Goal: Task Accomplishment & Management: Use online tool/utility

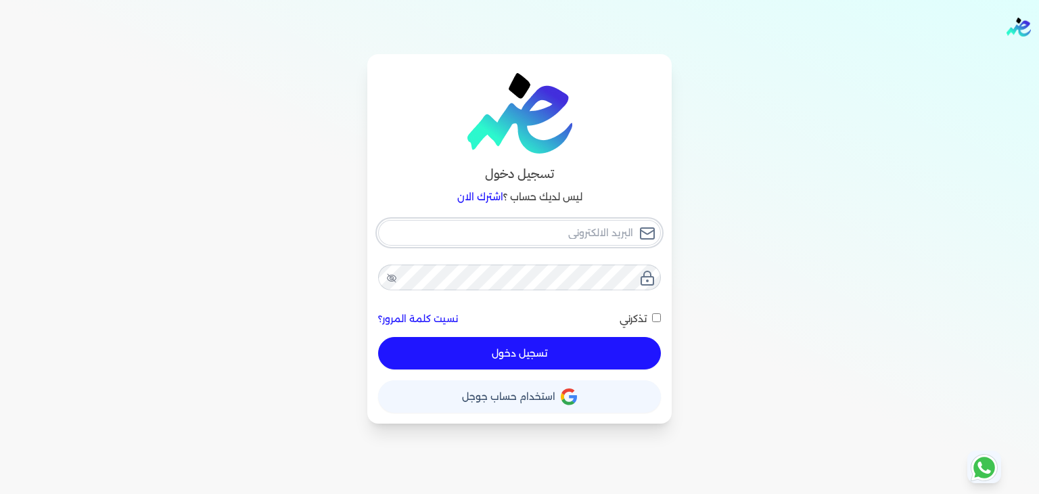
type input "[PERSON_NAME][EMAIL_ADDRESS][PERSON_NAME][DOMAIN_NAME]"
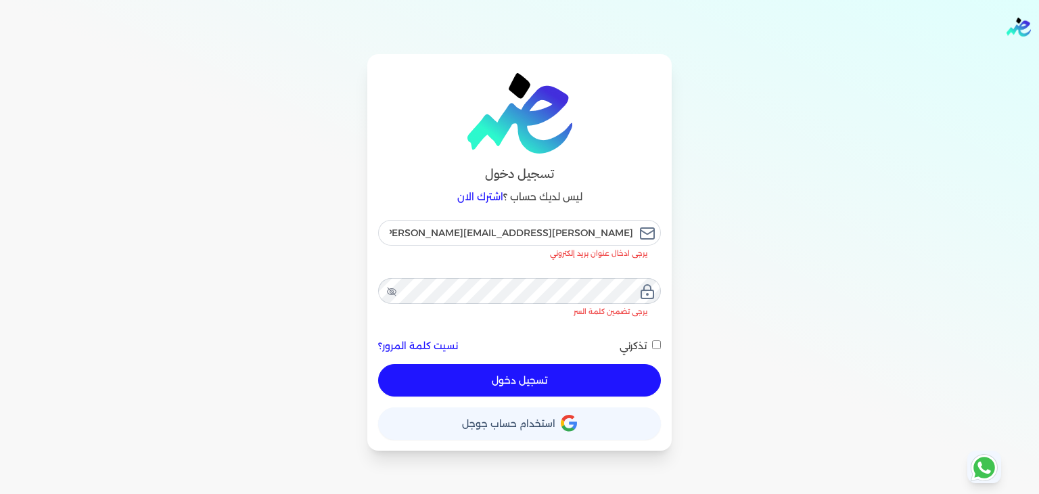
click at [532, 364] on button "تسجيل دخول" at bounding box center [519, 380] width 283 height 32
checkbox input "false"
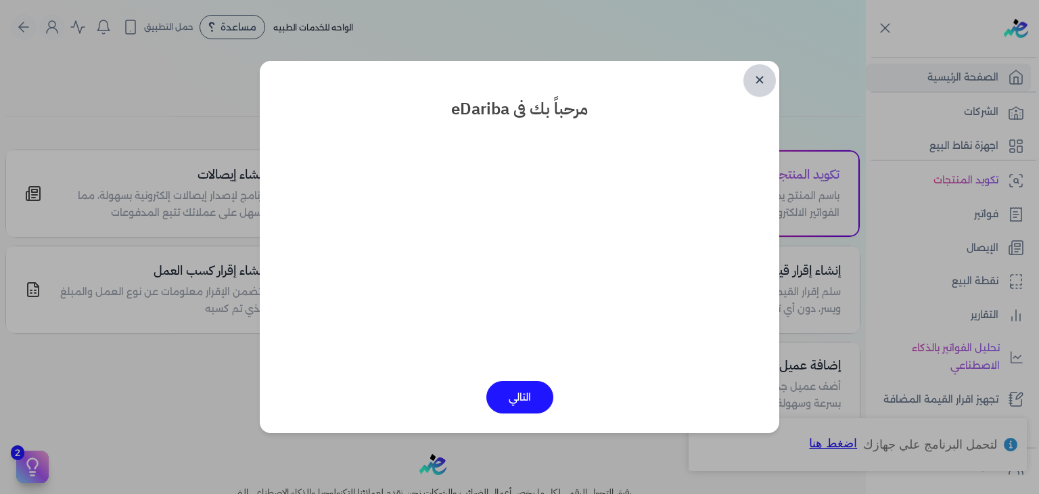
click at [750, 83] on link "✕" at bounding box center [759, 80] width 32 height 32
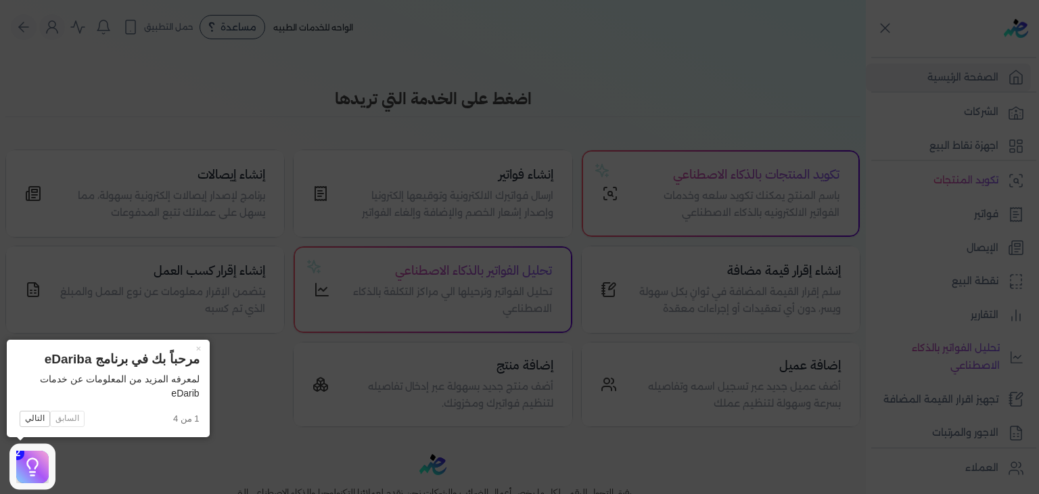
click at [444, 115] on icon at bounding box center [519, 247] width 1039 height 494
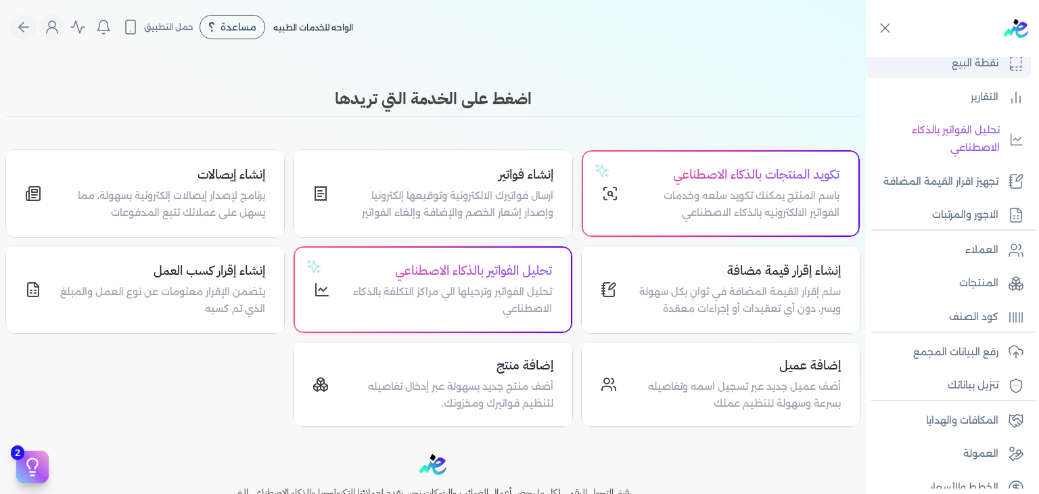
scroll to position [235, 0]
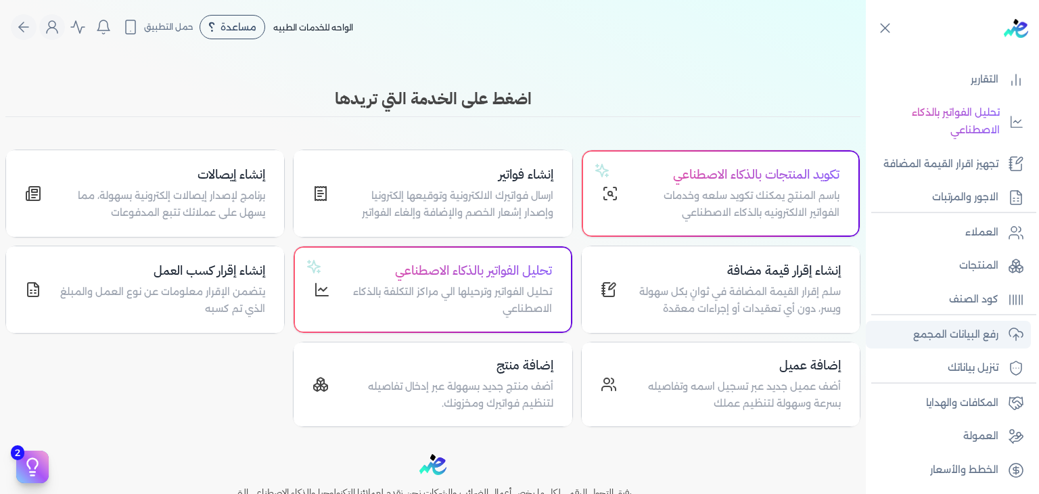
click at [941, 334] on p "رفع البيانات المجمع" at bounding box center [955, 335] width 85 height 18
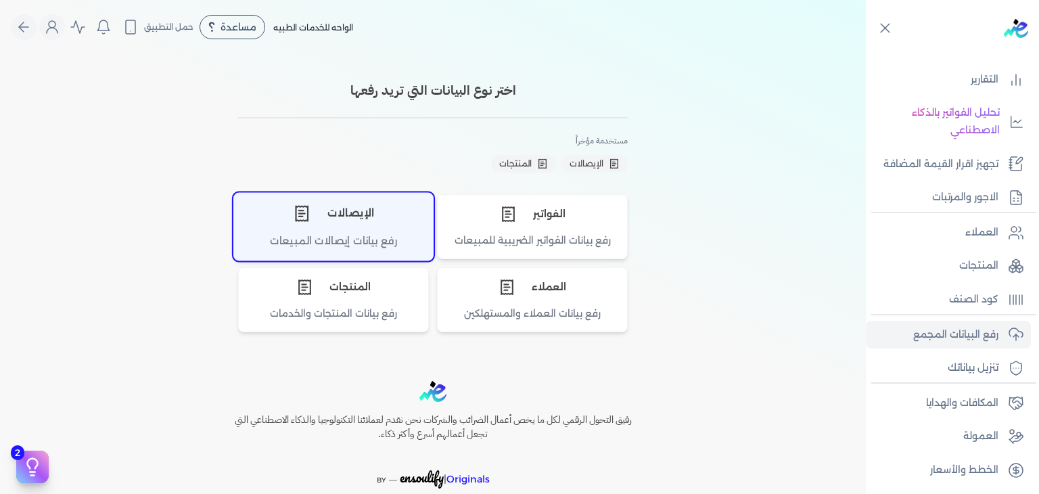
click at [377, 221] on div "الإيصالات" at bounding box center [333, 213] width 199 height 41
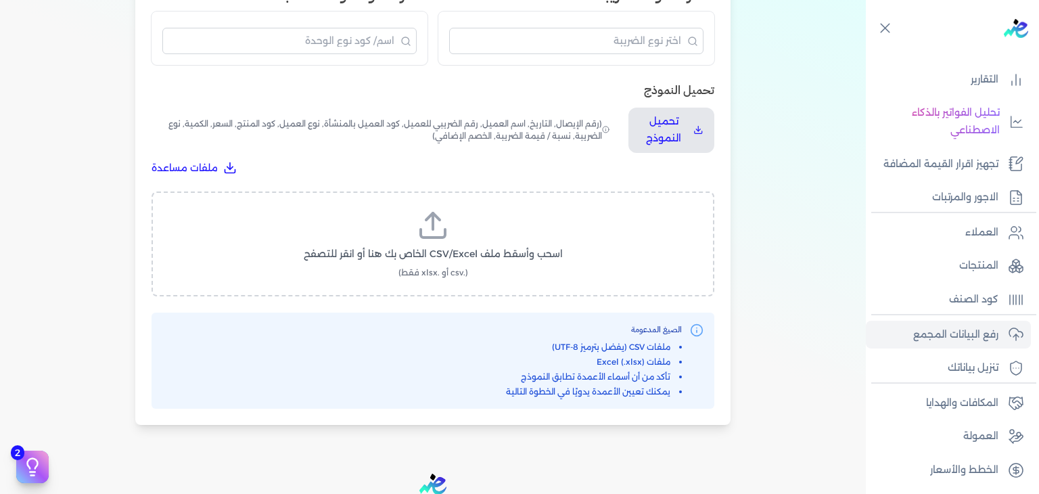
scroll to position [406, 0]
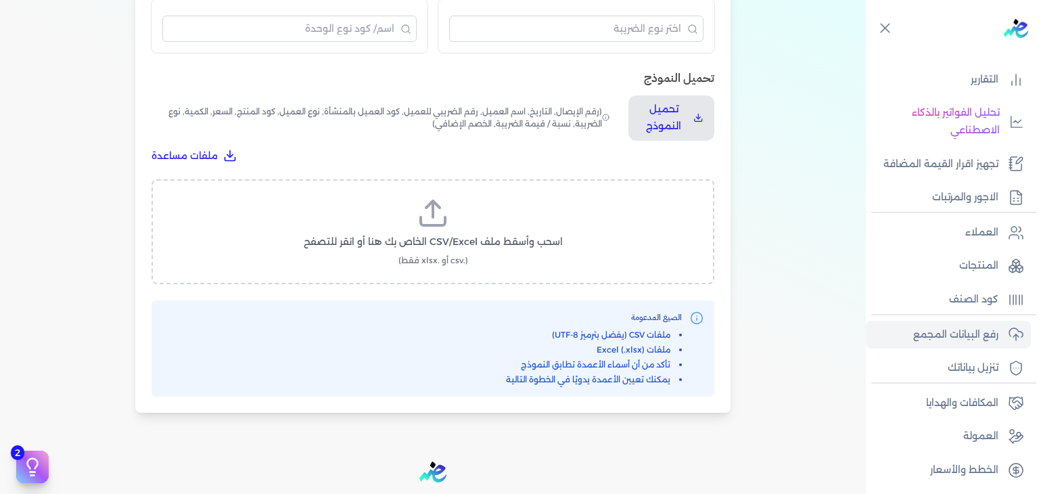
click at [430, 198] on icon at bounding box center [433, 213] width 32 height 32
click at [0, 0] on input "اسحب وأسقط ملف CSV/Excel الخاص بك هنا أو انقر للتصفح (.csv أو .xlsx فقط)" at bounding box center [0, 0] width 0 height 0
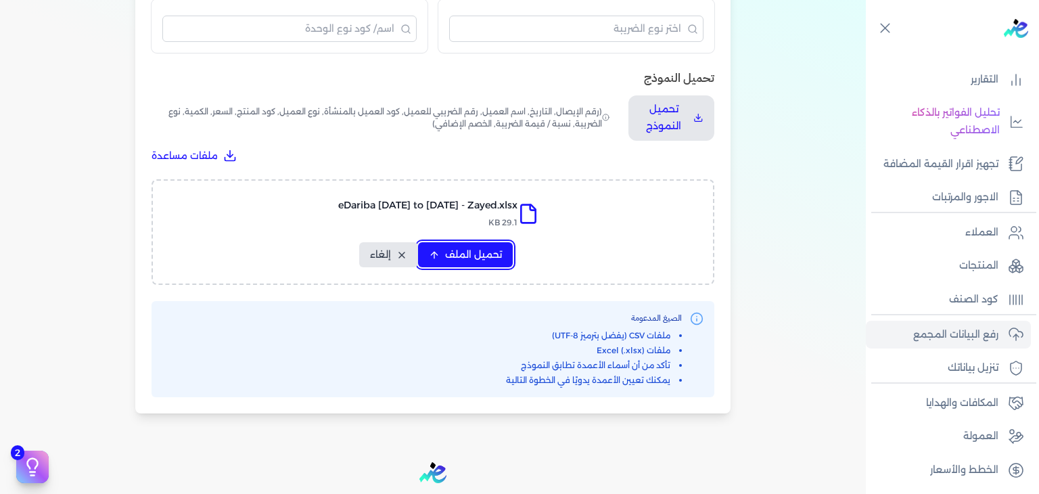
click at [500, 266] on button "تحميل الملف" at bounding box center [465, 254] width 95 height 25
select select "رقم الإيصال"
select select "أسم العميل"
select select "وصف البند"
select select "سيريال المنتج"
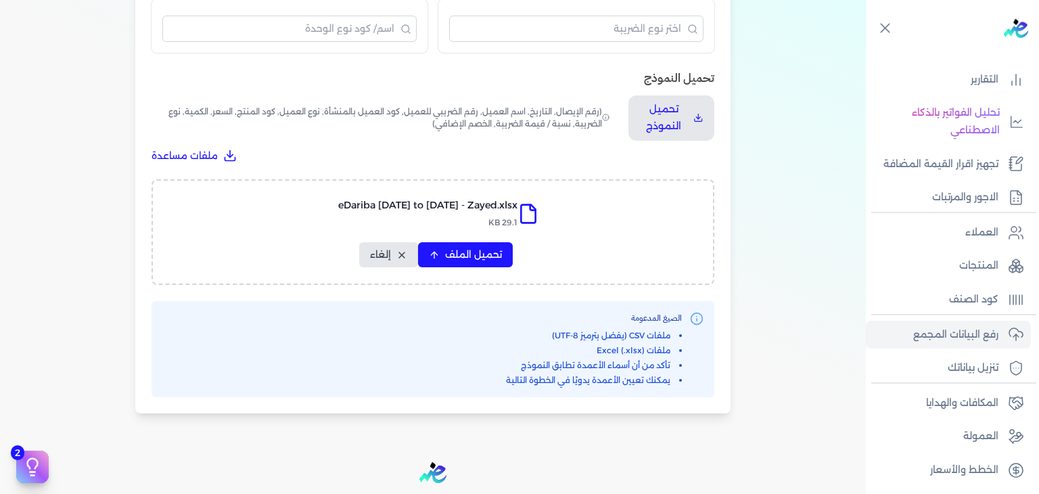
select select "السعر"
select select "الكمية"
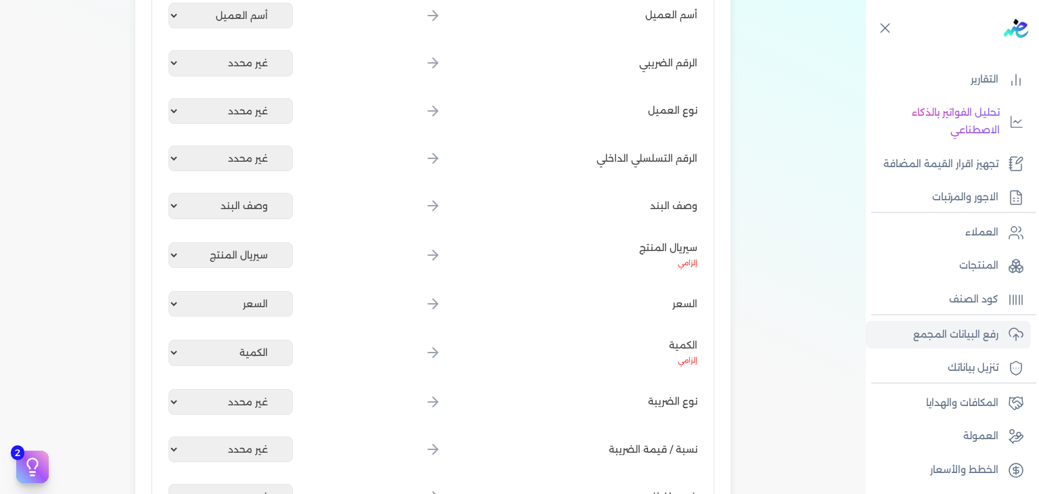
scroll to position [676, 0]
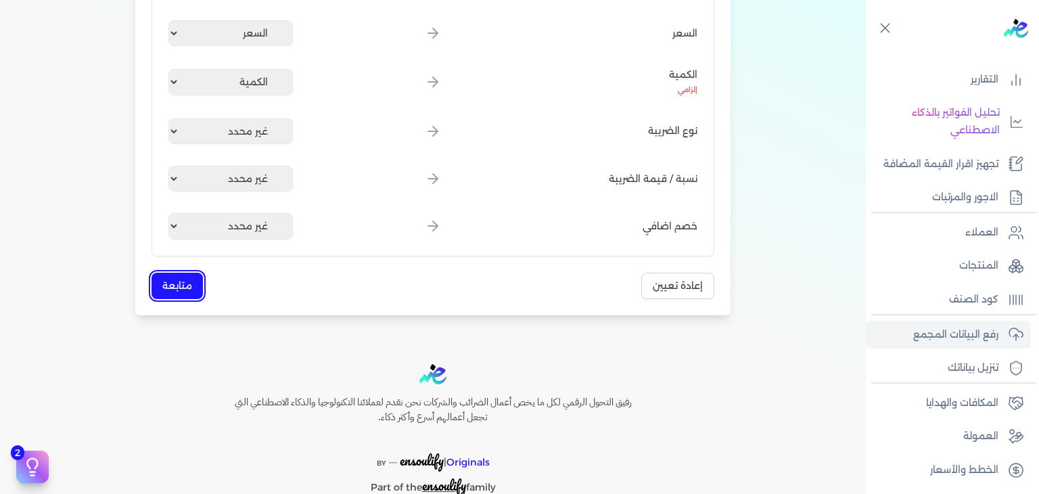
click at [185, 289] on button "متابعة" at bounding box center [176, 286] width 51 height 26
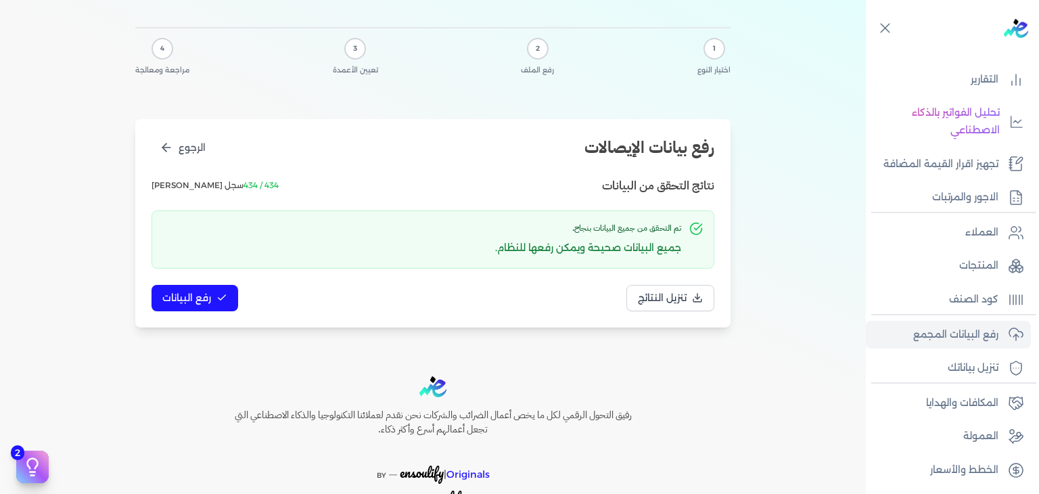
scroll to position [46, 0]
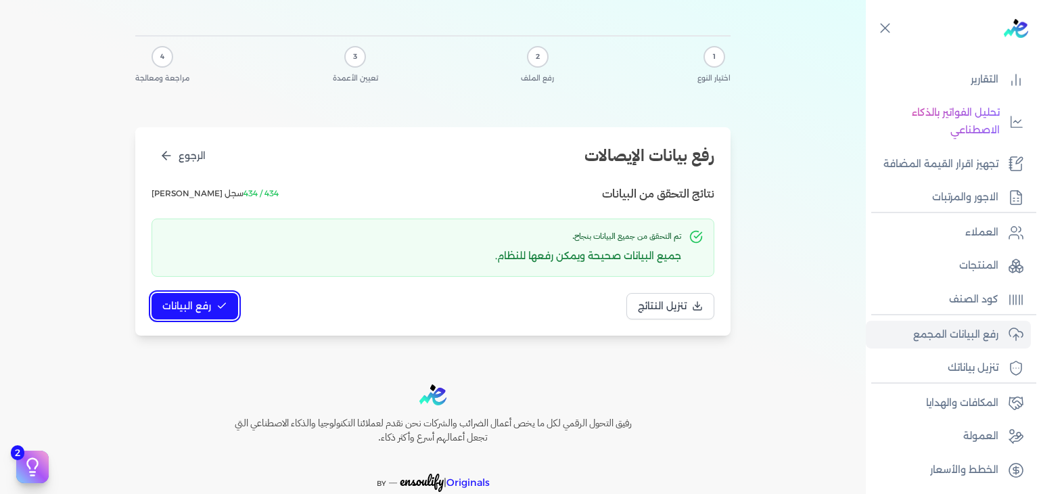
click at [202, 304] on span "رفع البيانات" at bounding box center [186, 306] width 49 height 14
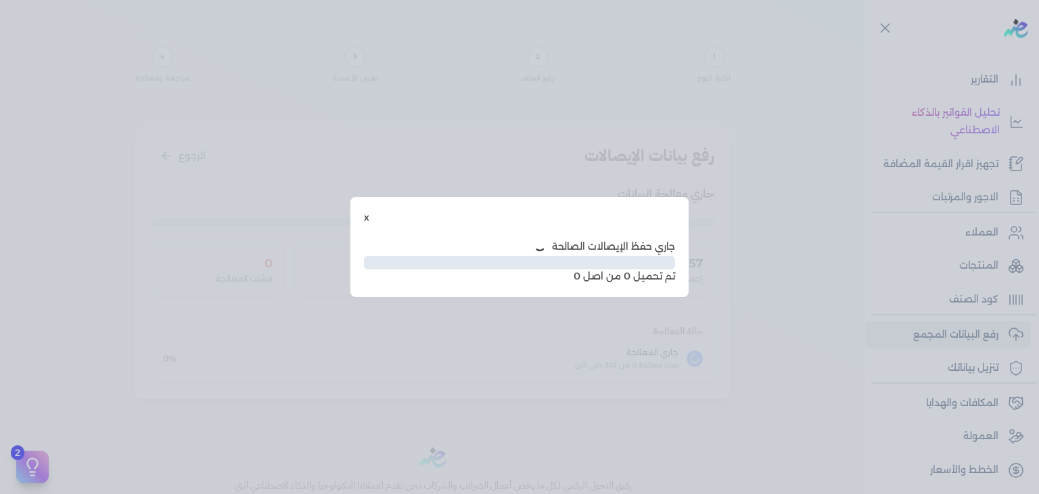
scroll to position [40, 0]
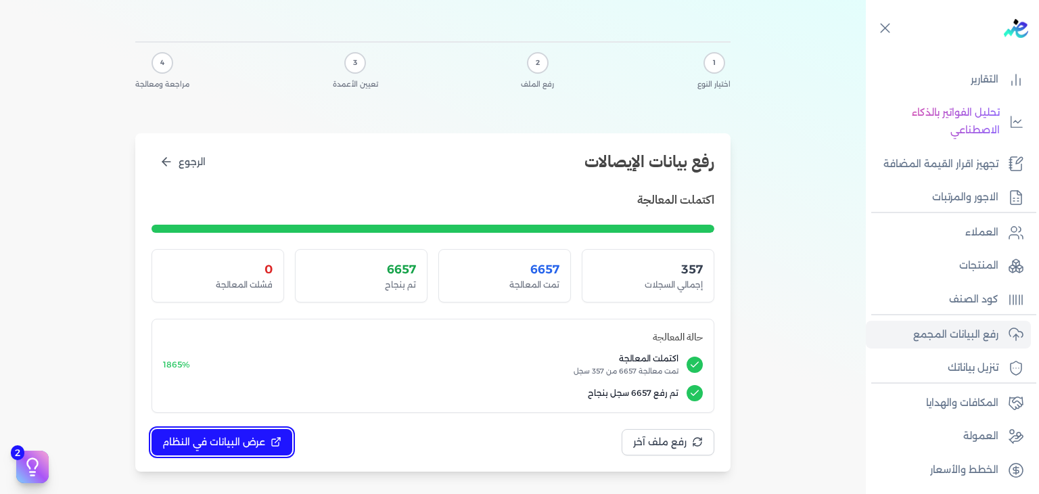
click at [216, 439] on span "عرض البيانات في النظام" at bounding box center [213, 442] width 103 height 14
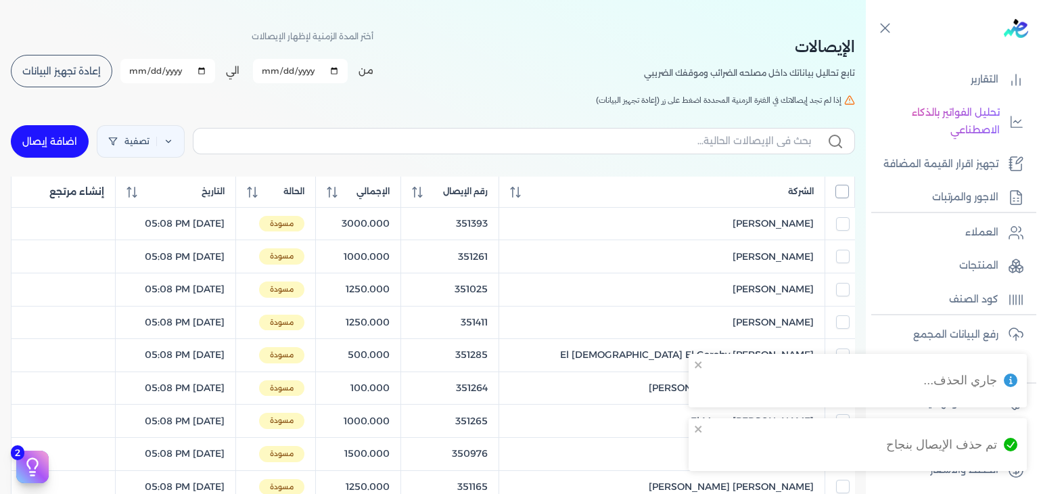
click at [843, 192] on input "All items unselected" at bounding box center [842, 192] width 14 height 14
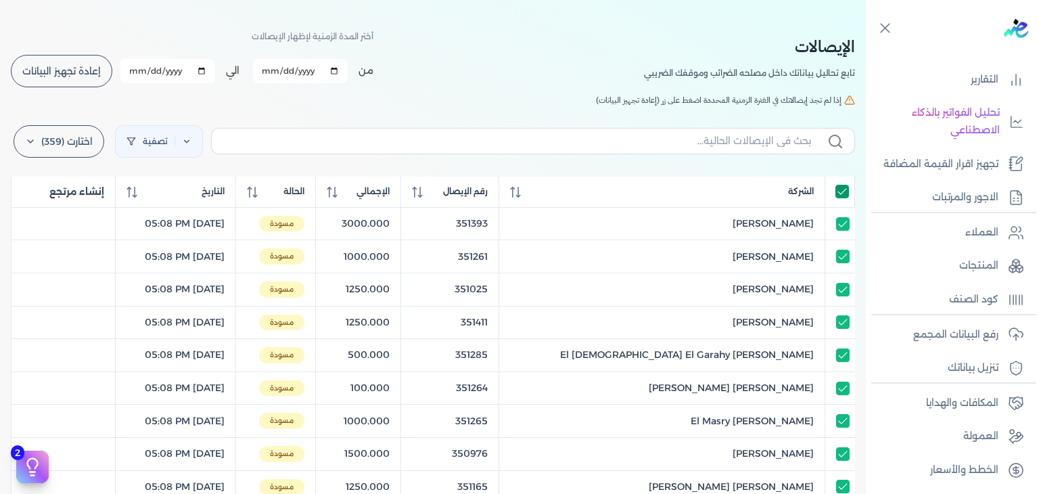
click at [843, 192] on input "All items selected" at bounding box center [842, 192] width 14 height 14
checkbox input "false"
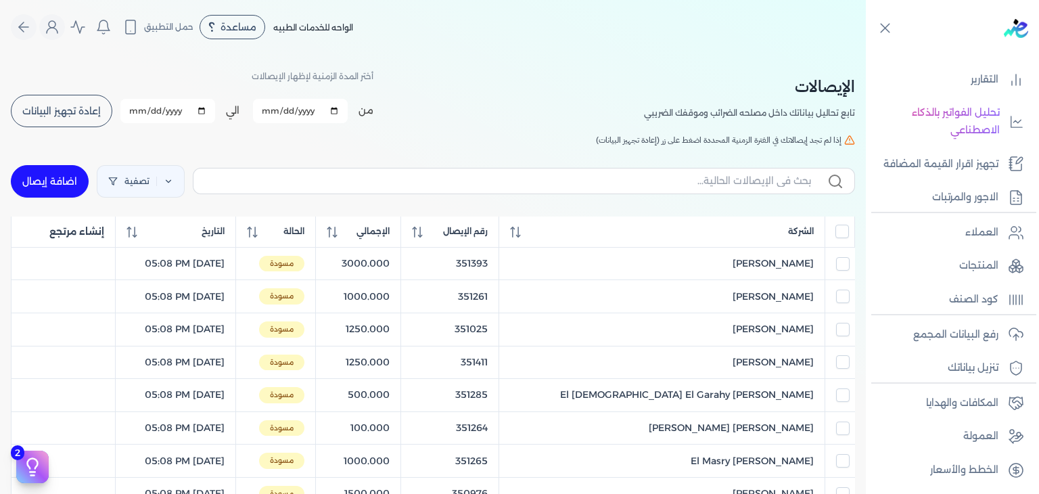
click at [337, 112] on input "2025-08-01" at bounding box center [300, 111] width 95 height 24
type input "[DATE]"
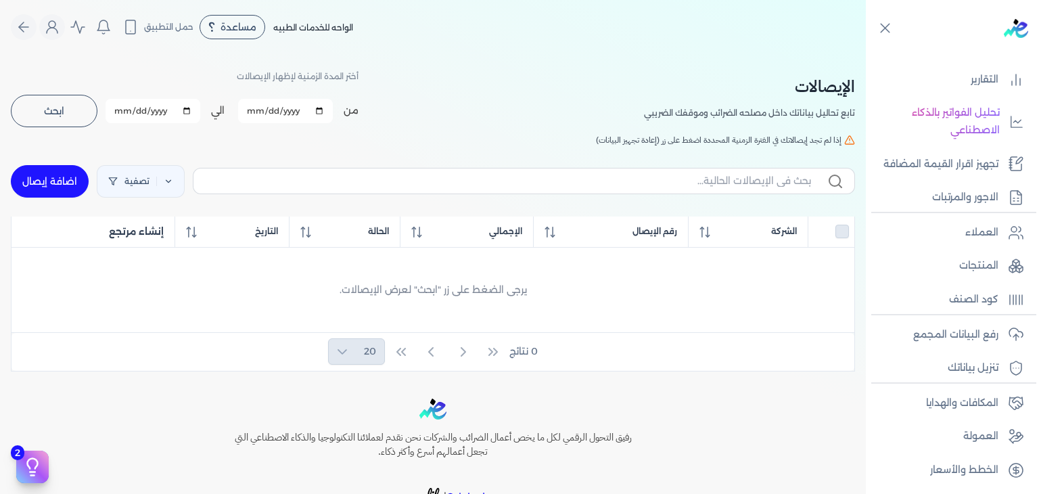
click at [60, 110] on span "ابحث" at bounding box center [54, 110] width 20 height 9
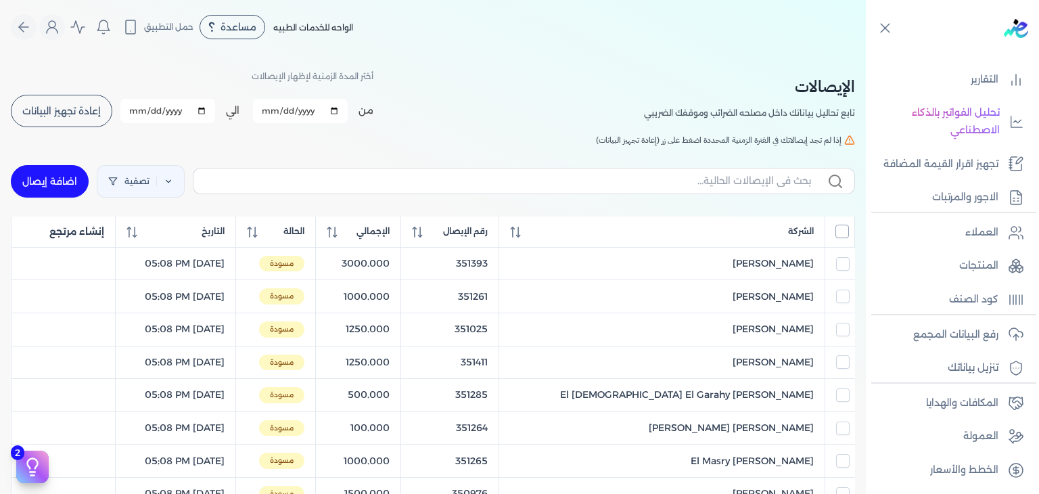
click at [837, 230] on input "All items unselected" at bounding box center [842, 232] width 14 height 14
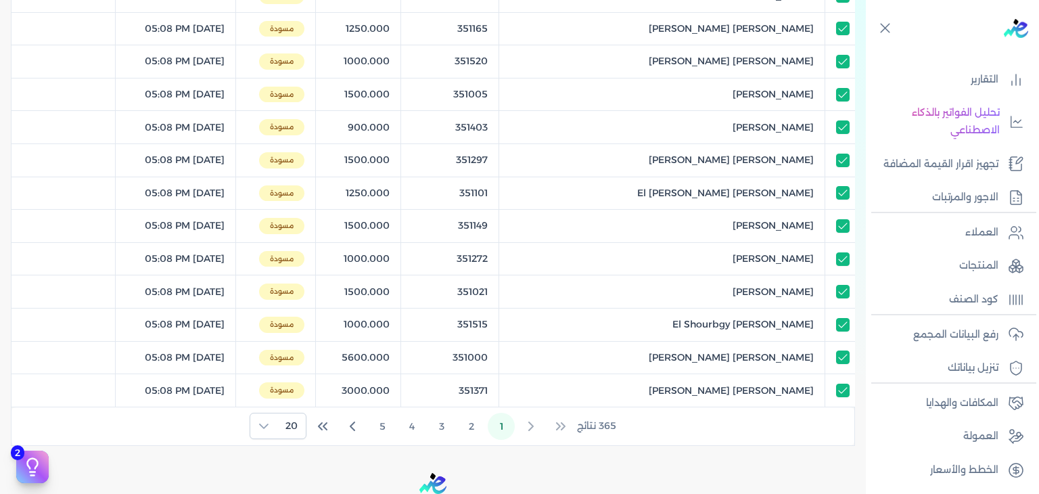
scroll to position [651, 0]
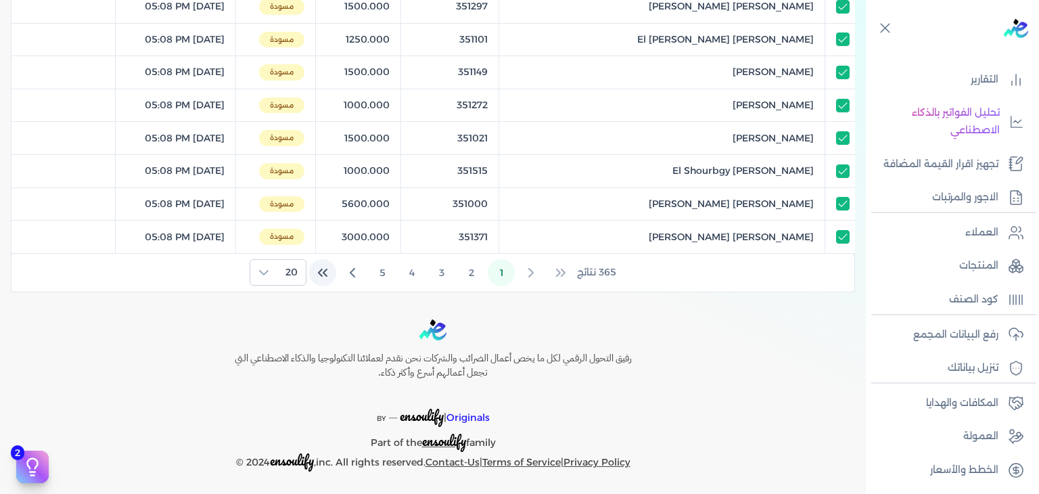
click at [334, 271] on button "Last Page" at bounding box center [322, 272] width 27 height 27
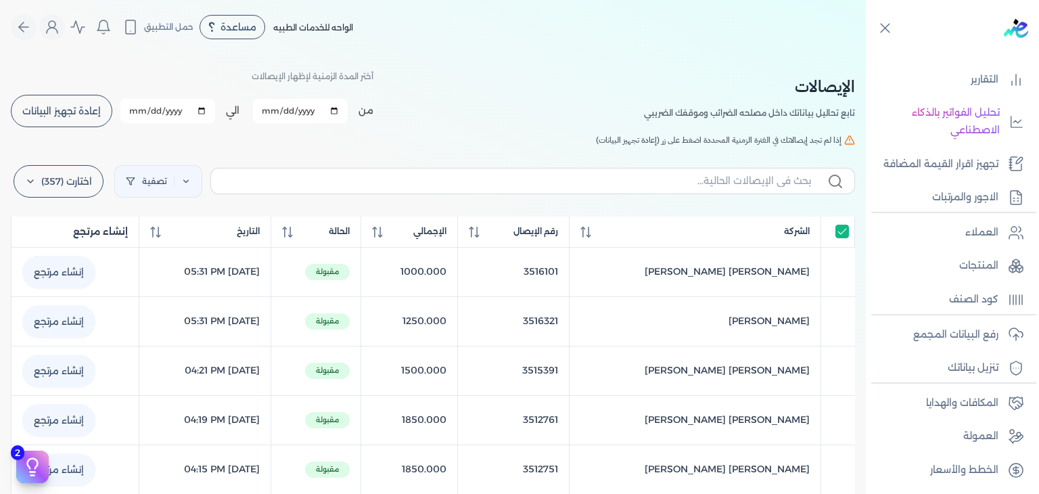
scroll to position [203, 0]
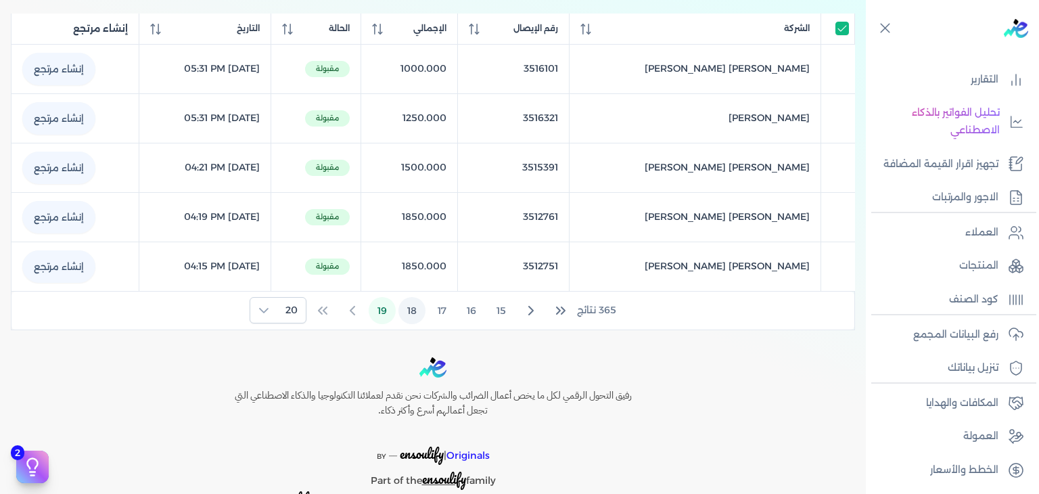
click at [417, 318] on button "18" at bounding box center [411, 310] width 27 height 27
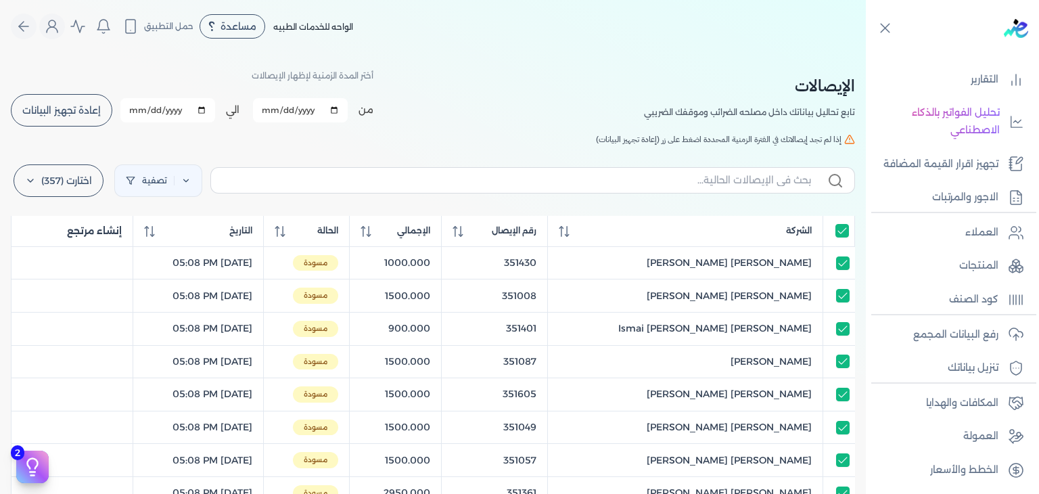
scroll to position [0, 0]
click at [80, 182] on label "اختارت (357)" at bounding box center [59, 181] width 90 height 32
click at [86, 239] on button "ارسل لمصلحة لضرائب" at bounding box center [81, 242] width 130 height 24
checkbox input "true"
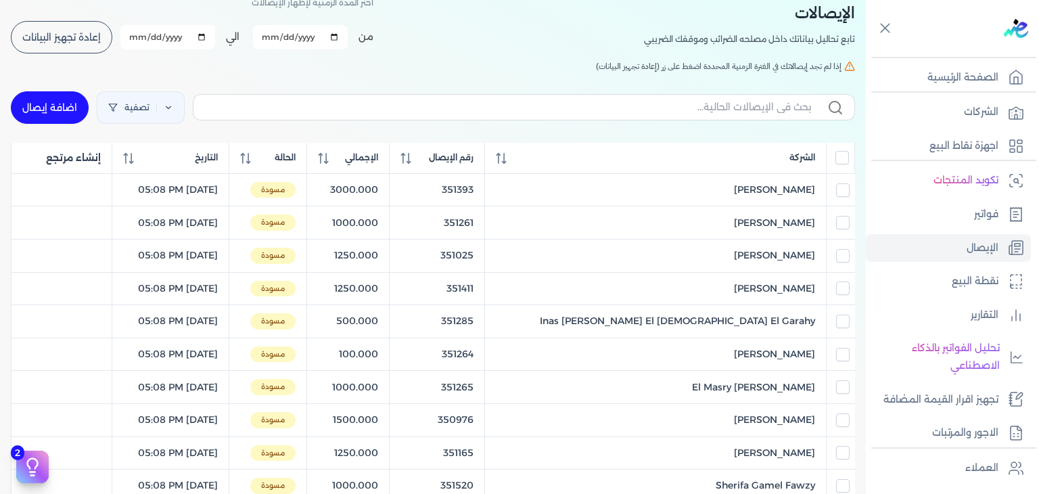
scroll to position [68, 0]
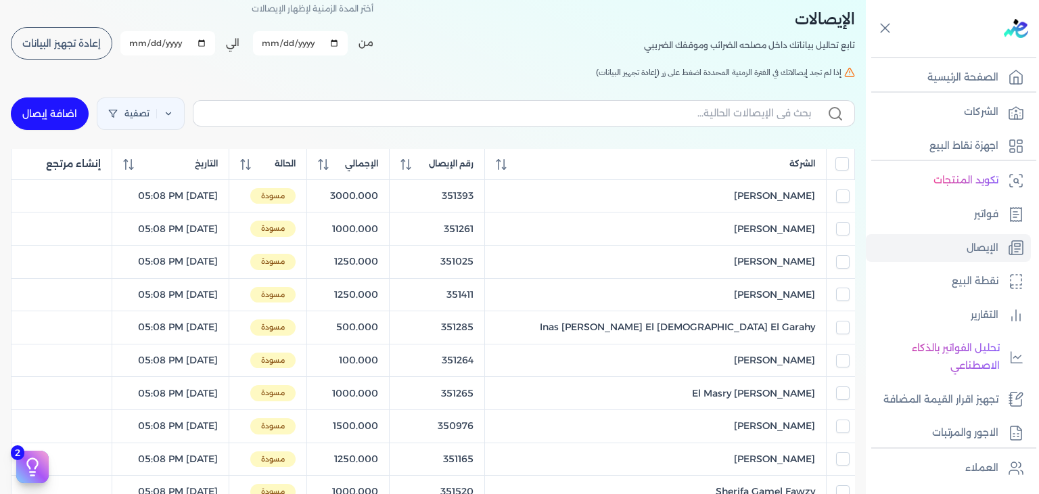
click at [64, 54] on button "إعادة تجهيز البيانات" at bounding box center [61, 43] width 101 height 32
click at [101, 43] on span "إعادة تجهيز البيانات" at bounding box center [61, 43] width 78 height 9
click at [840, 160] on input "All items unselected" at bounding box center [842, 164] width 14 height 14
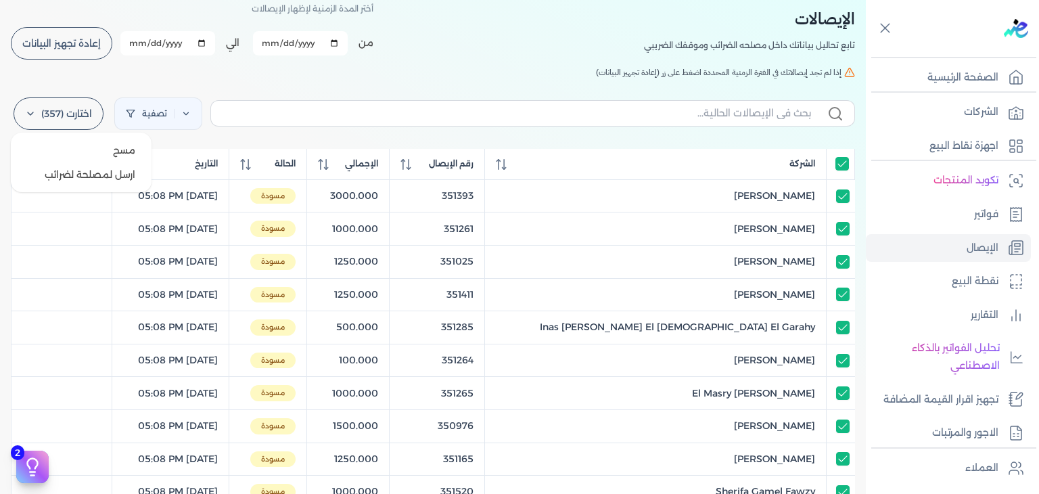
click at [84, 127] on label "اختارت (357)" at bounding box center [59, 113] width 90 height 32
click at [80, 175] on button "ارسل لمصلحة لضرائب" at bounding box center [81, 174] width 130 height 24
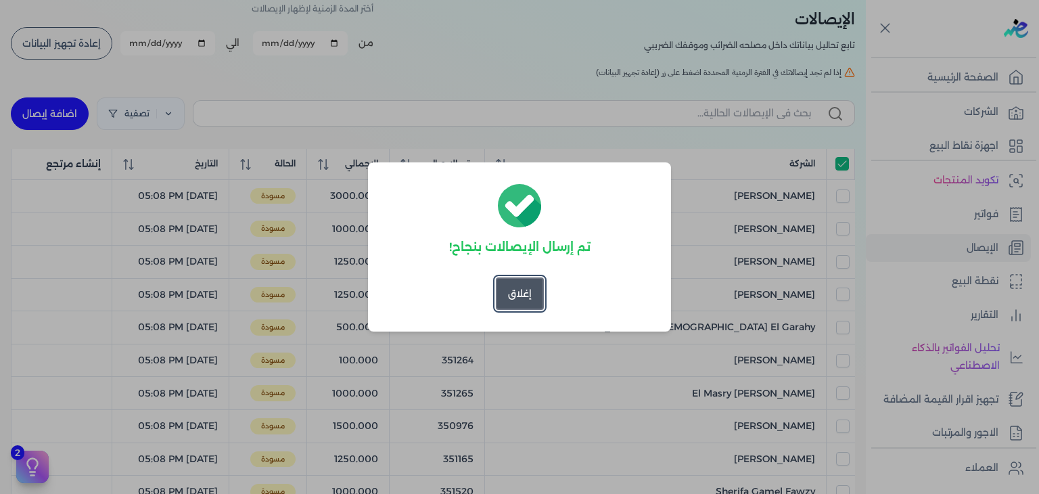
click at [533, 284] on button "إغلاق" at bounding box center [520, 293] width 48 height 32
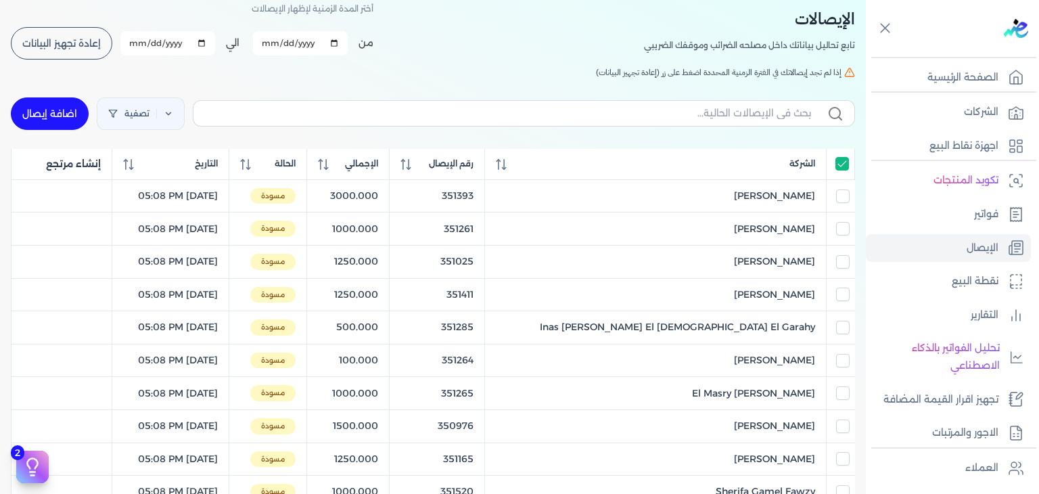
click at [89, 53] on button "إعادة تجهيز البيانات" at bounding box center [61, 43] width 101 height 32
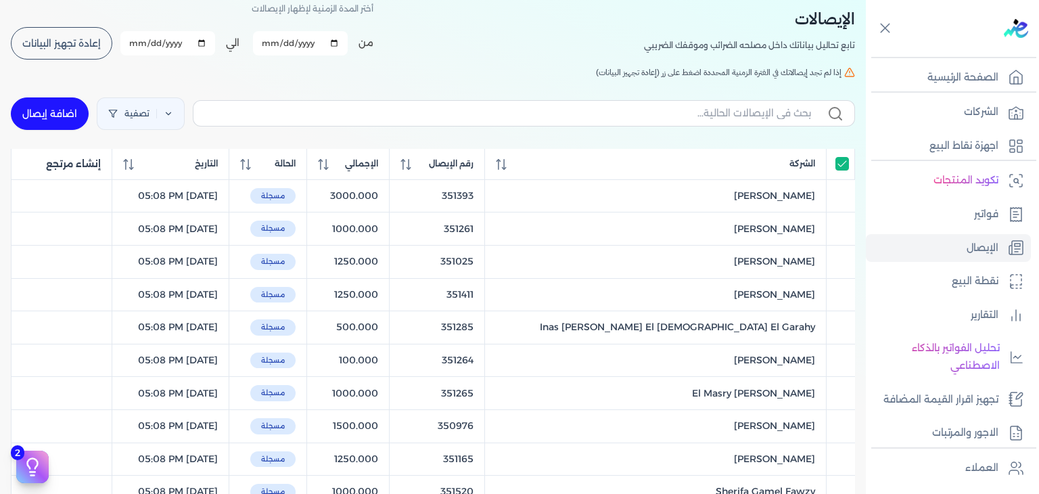
click at [66, 41] on span "إعادة تجهيز البيانات" at bounding box center [61, 43] width 78 height 9
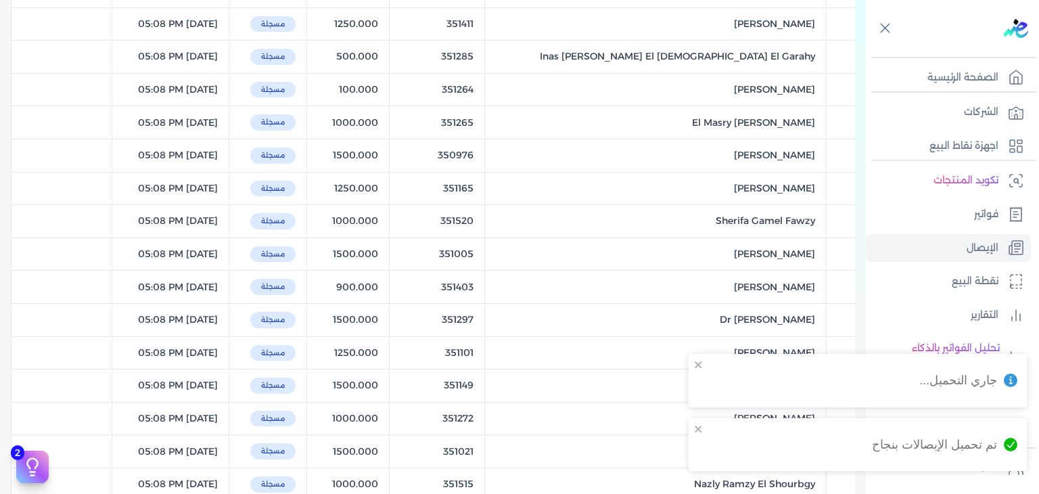
scroll to position [0, 0]
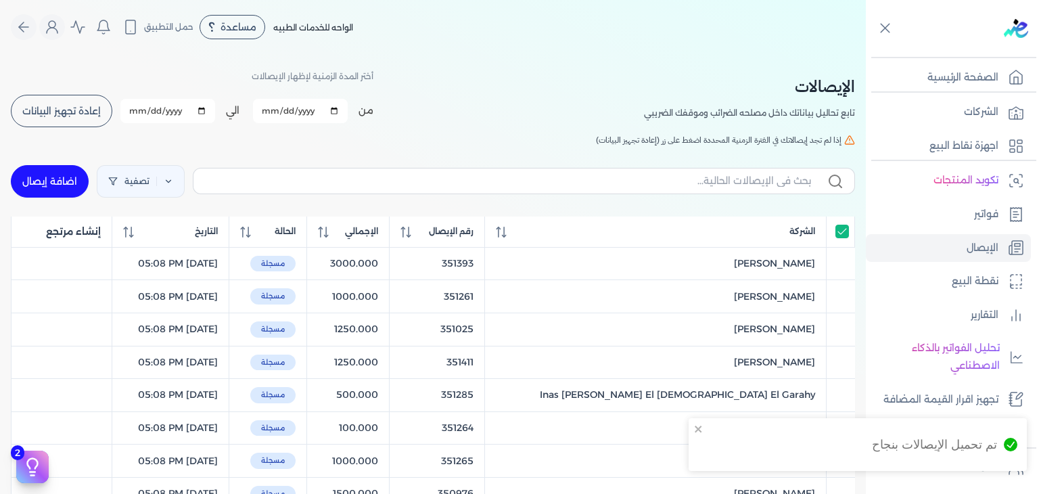
click at [83, 111] on span "إعادة تجهيز البيانات" at bounding box center [61, 110] width 78 height 9
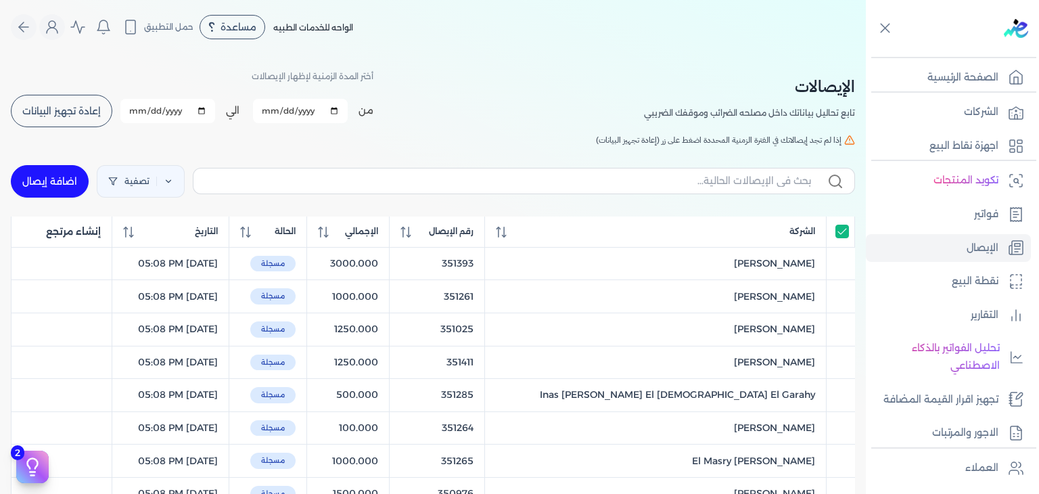
click at [32, 102] on button "إعادة تجهيز البيانات" at bounding box center [61, 111] width 101 height 32
click at [83, 112] on span "إعادة تجهيز البيانات" at bounding box center [61, 110] width 78 height 9
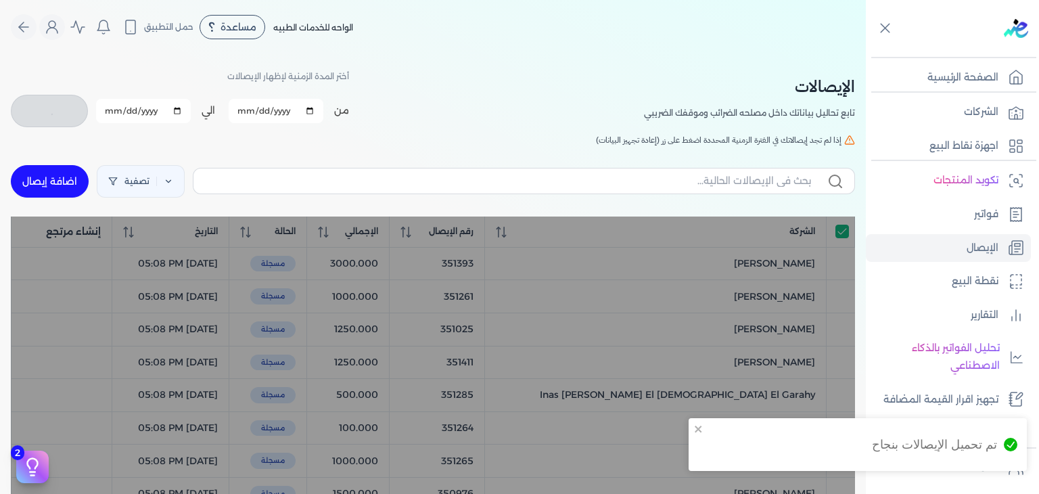
checkbox input "true"
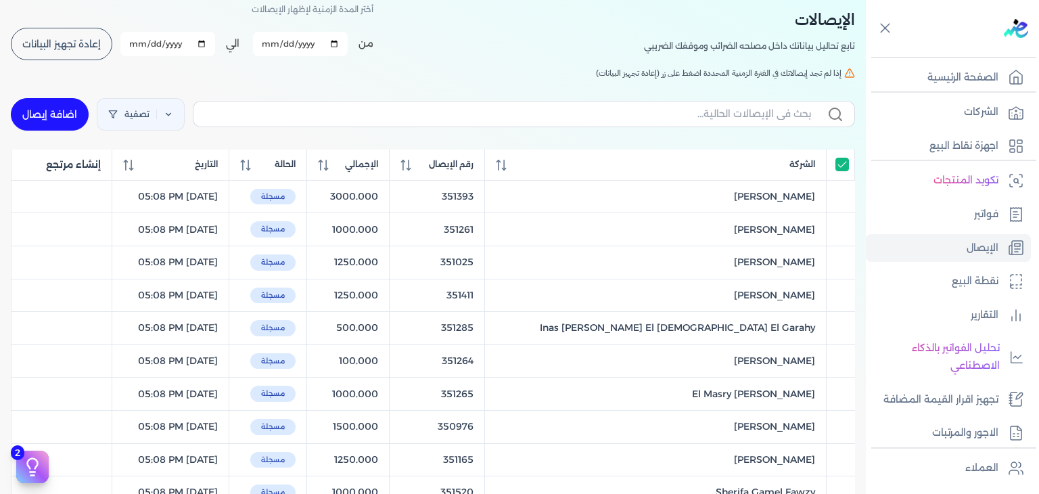
scroll to position [68, 0]
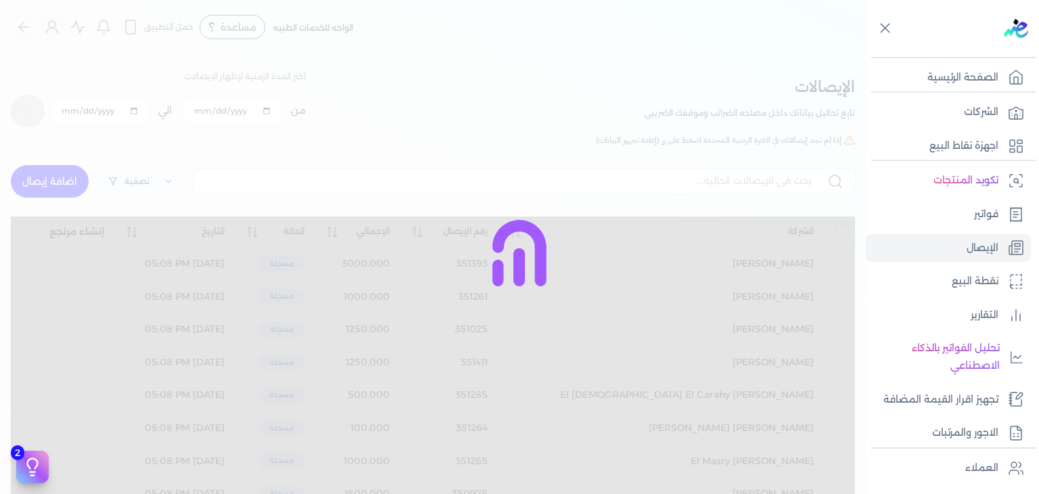
checkbox input "false"
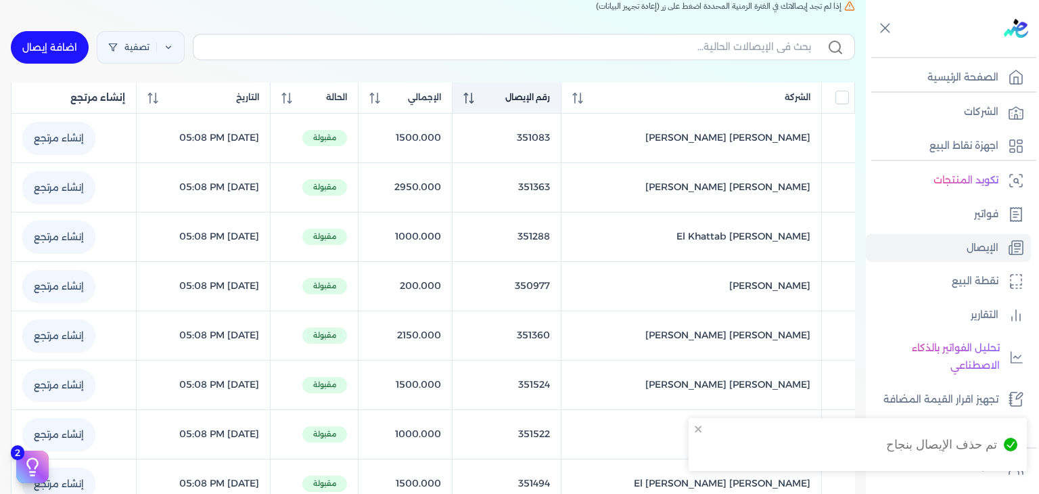
scroll to position [135, 0]
